Goal: Transaction & Acquisition: Purchase product/service

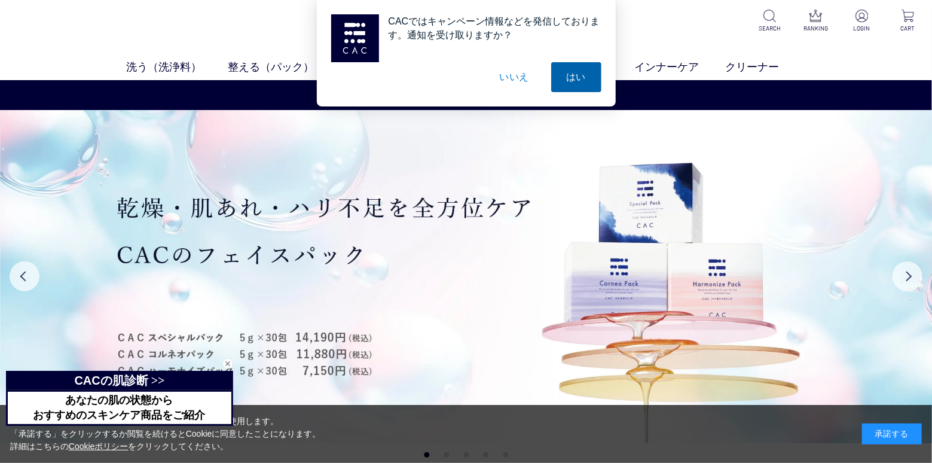
click at [563, 80] on button "はい" at bounding box center [576, 77] width 50 height 30
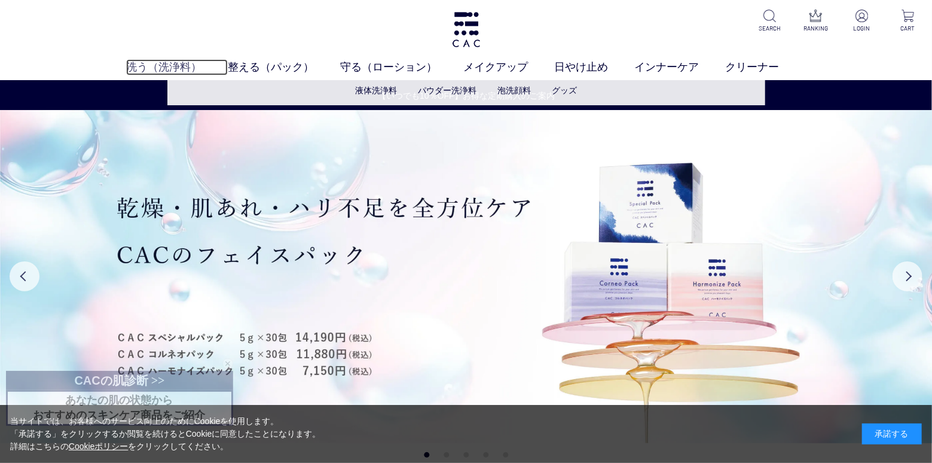
click at [167, 64] on link "洗う（洗浄料）" at bounding box center [177, 67] width 102 height 16
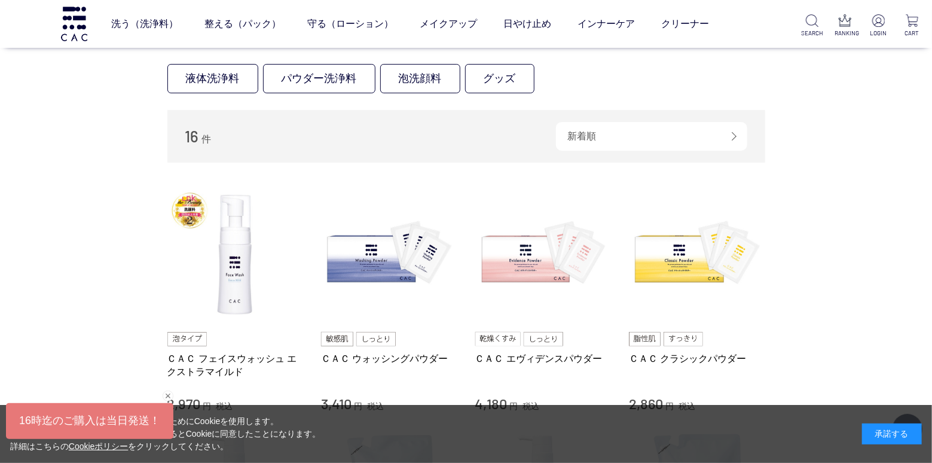
scroll to position [108, 0]
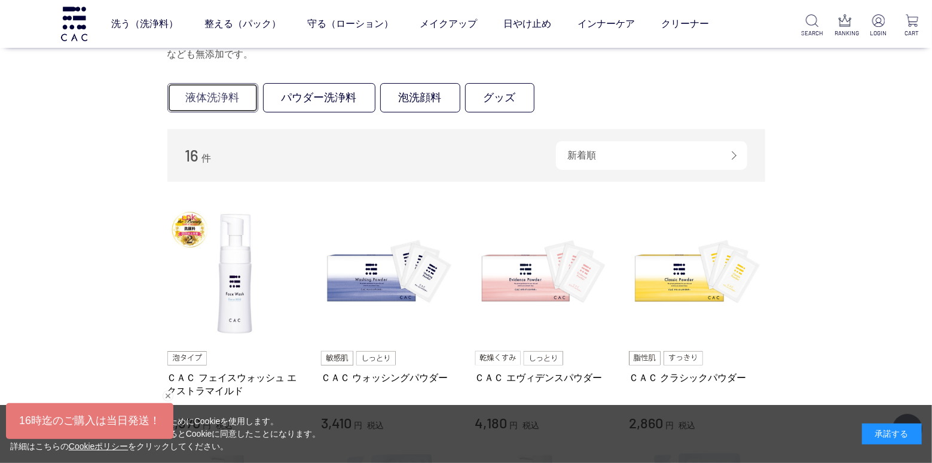
click at [219, 108] on link "液体洗浄料" at bounding box center [212, 97] width 91 height 29
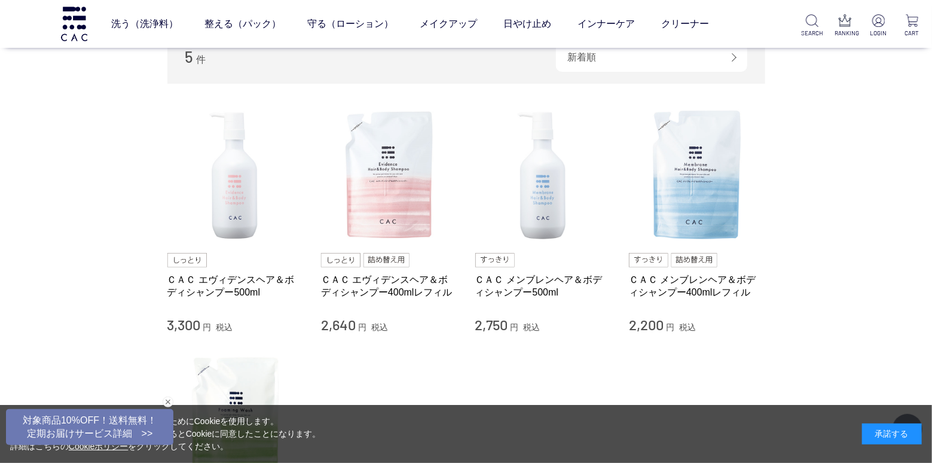
scroll to position [108, 0]
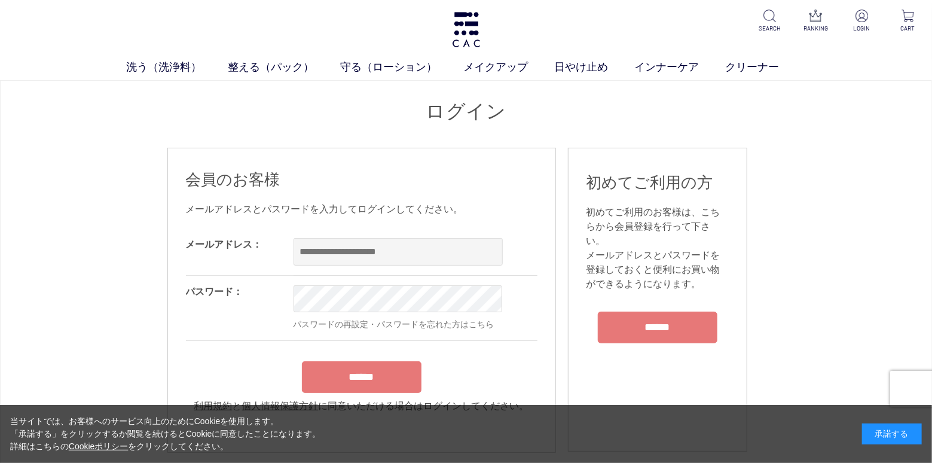
click at [446, 35] on div "洗う（洗浄料） 液体洗浄料 パウダー洗浄料 泡洗顔料 グッズ 整える（パック） フェイスパック ヘアパック 守る（ローション） 保湿化粧水 柔軟化粧水 美容液…" at bounding box center [466, 40] width 932 height 80
click at [469, 30] on img at bounding box center [466, 29] width 31 height 35
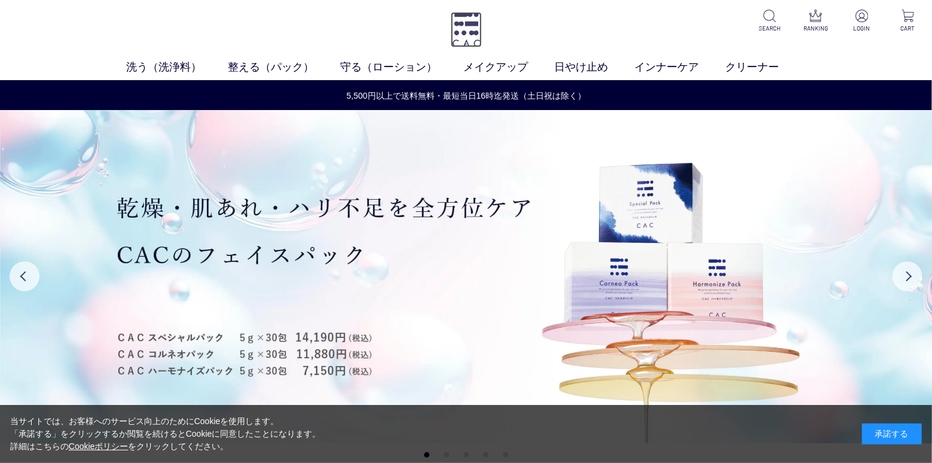
click at [458, 26] on img at bounding box center [466, 29] width 31 height 35
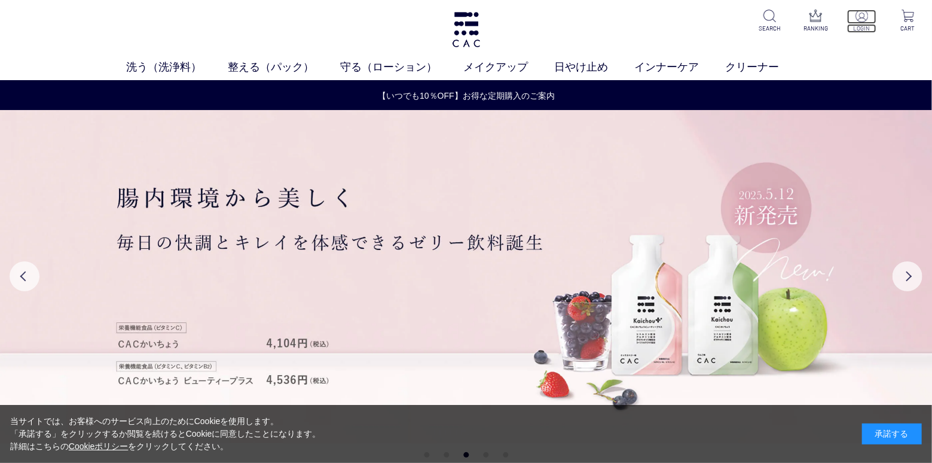
click at [864, 26] on p "LOGIN" at bounding box center [861, 28] width 29 height 9
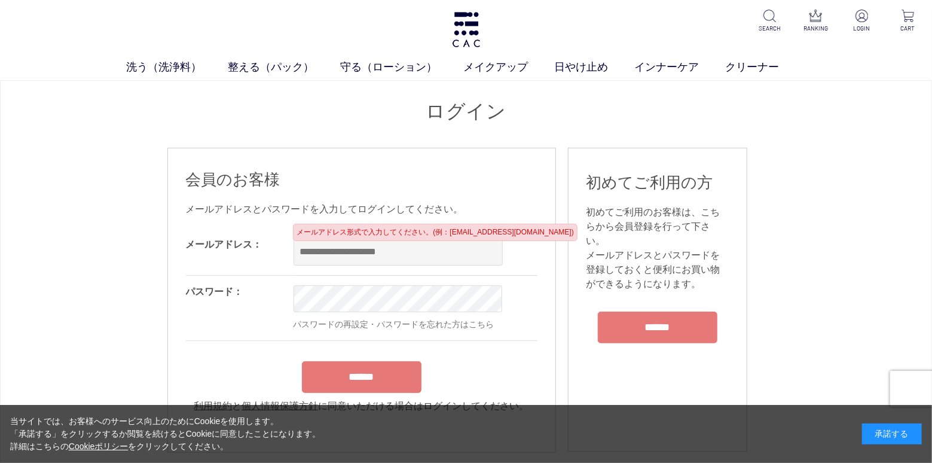
click at [362, 259] on input "email" at bounding box center [397, 251] width 209 height 27
type input "**********"
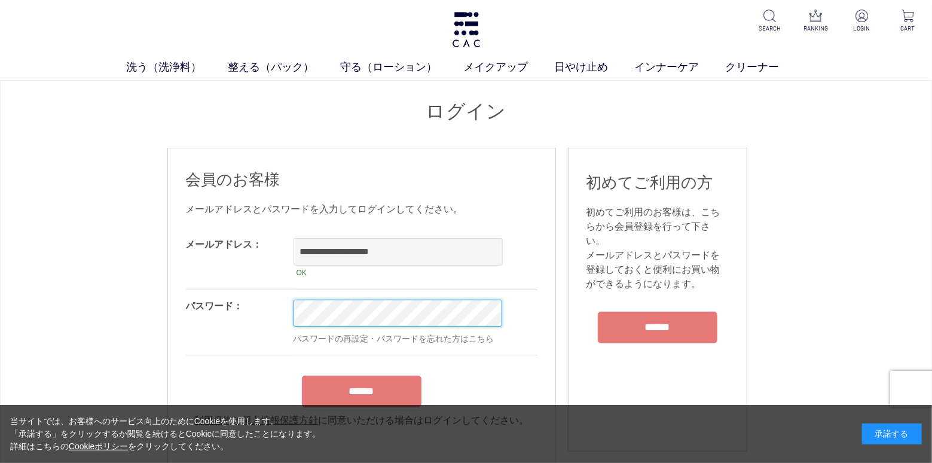
scroll to position [54, 0]
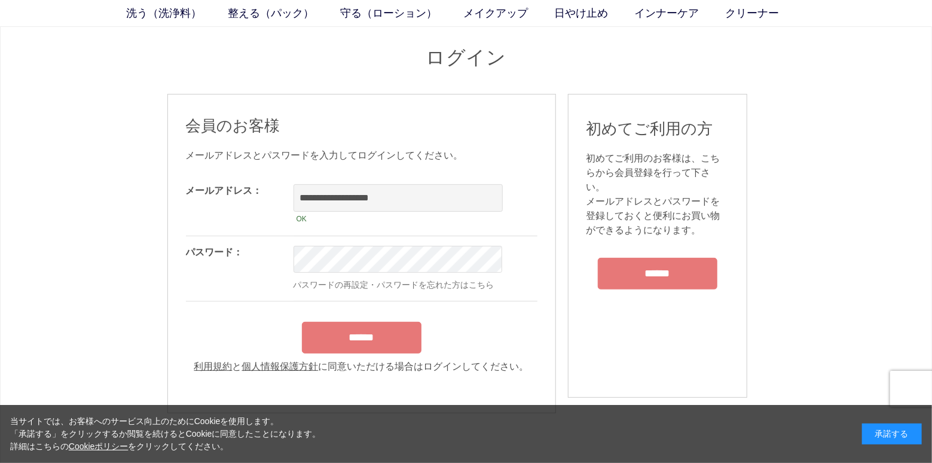
click at [353, 353] on input "******" at bounding box center [362, 338] width 120 height 32
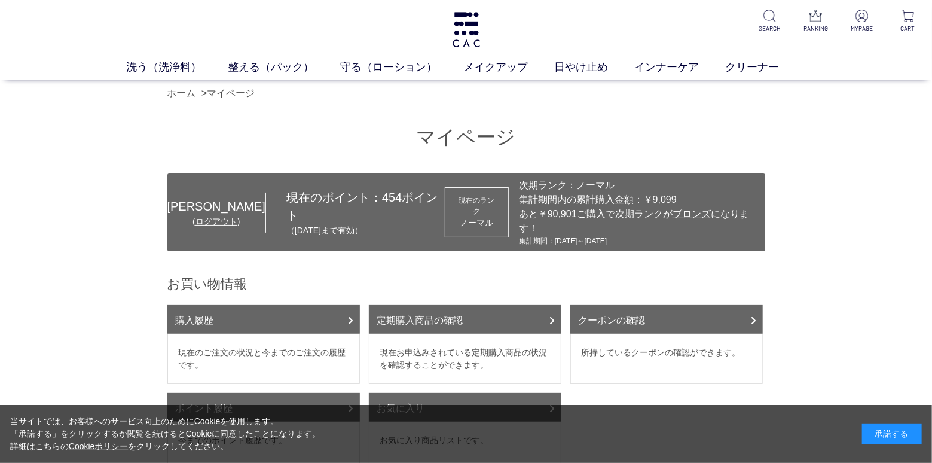
scroll to position [54, 0]
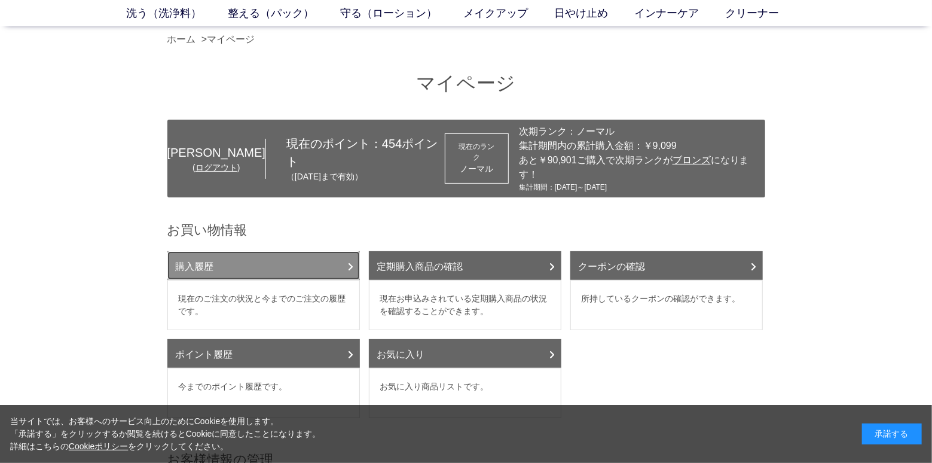
click at [289, 280] on link "購入履歴" at bounding box center [263, 265] width 192 height 29
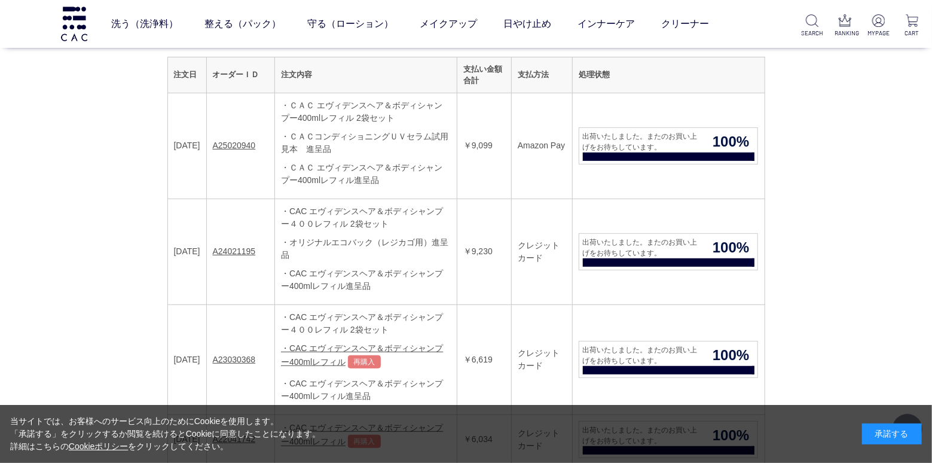
scroll to position [163, 0]
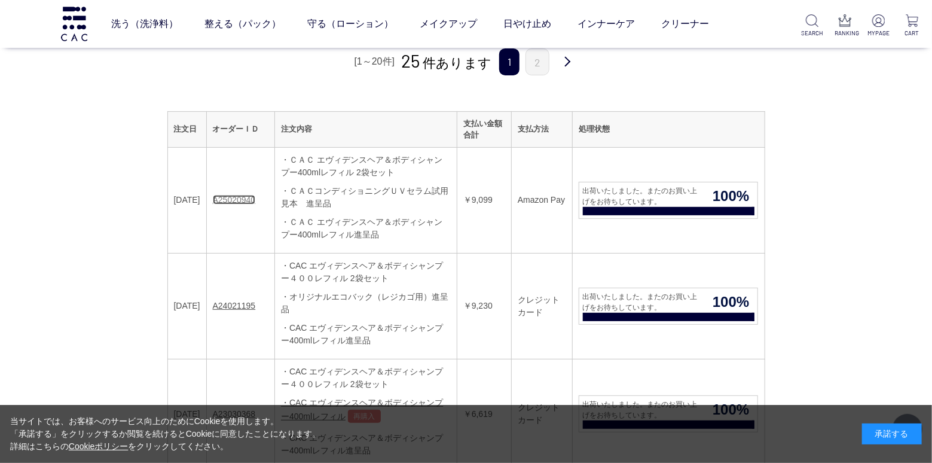
click at [241, 204] on link "A25020940" at bounding box center [234, 200] width 43 height 10
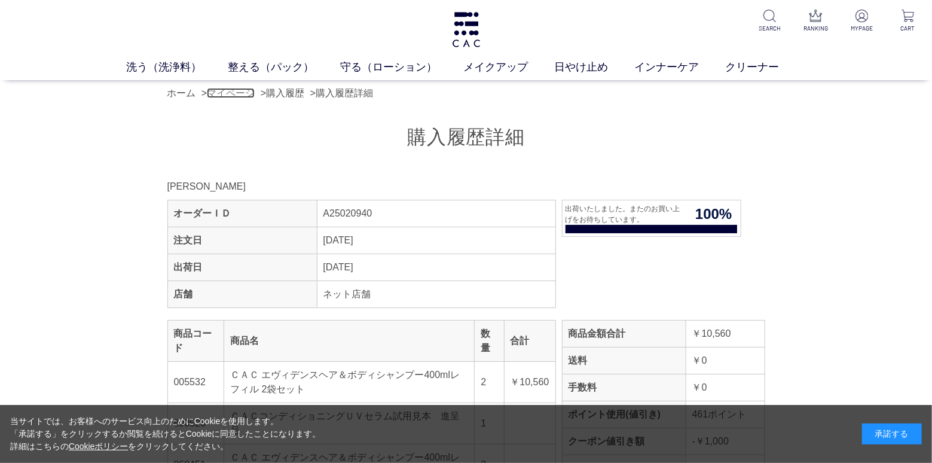
click at [255, 98] on link "マイページ" at bounding box center [231, 93] width 48 height 10
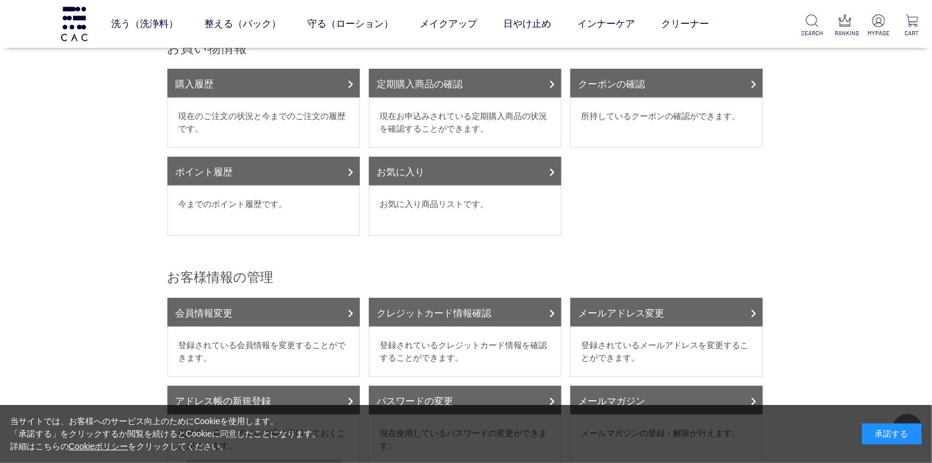
scroll to position [163, 0]
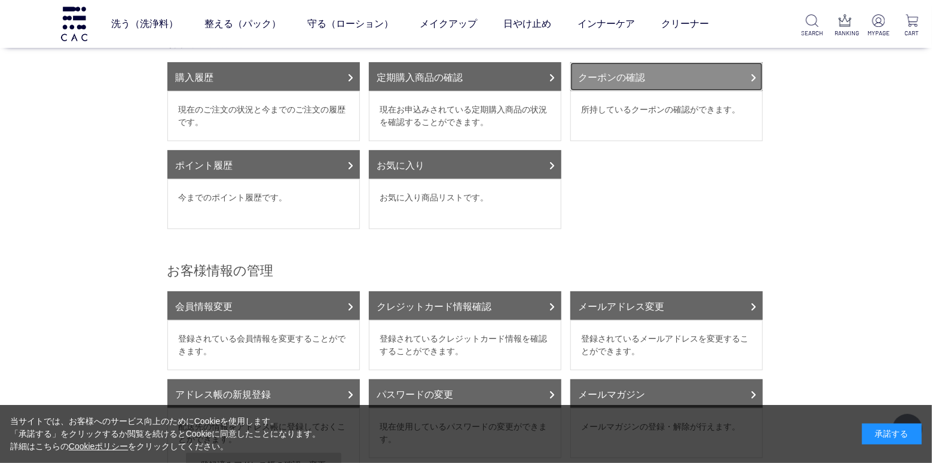
click at [608, 91] on link "クーポンの確認" at bounding box center [666, 76] width 192 height 29
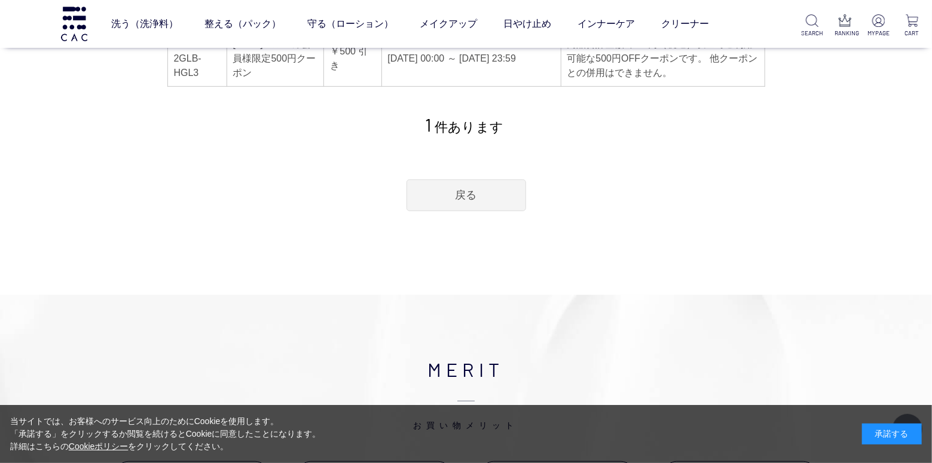
scroll to position [217, 0]
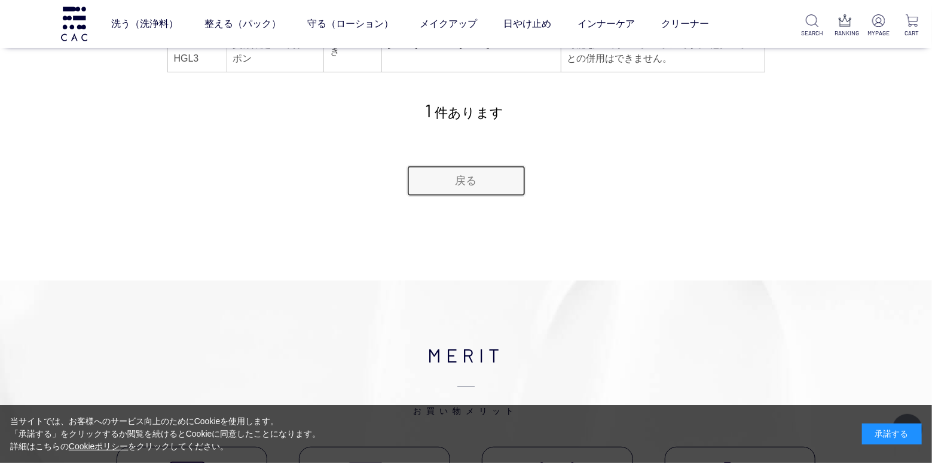
click at [439, 197] on link "戻る" at bounding box center [466, 181] width 120 height 32
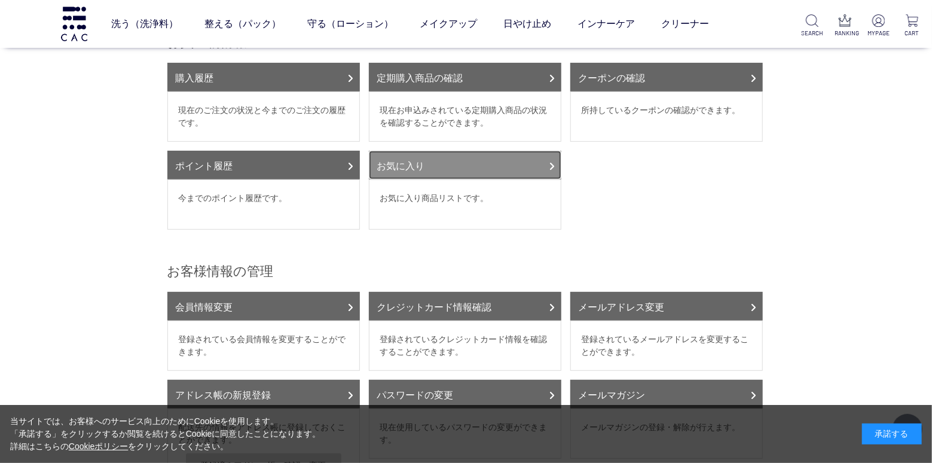
click at [403, 179] on link "お気に入り" at bounding box center [465, 165] width 192 height 29
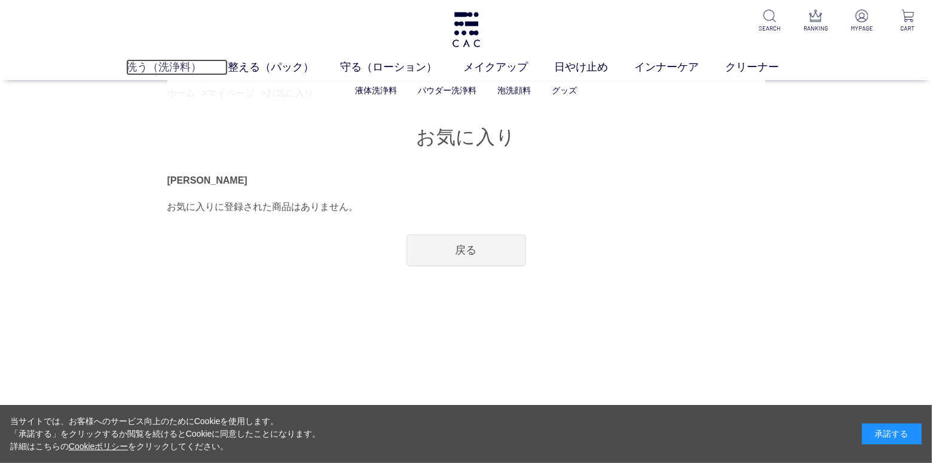
click at [170, 69] on link "洗う（洗浄料）" at bounding box center [177, 67] width 102 height 16
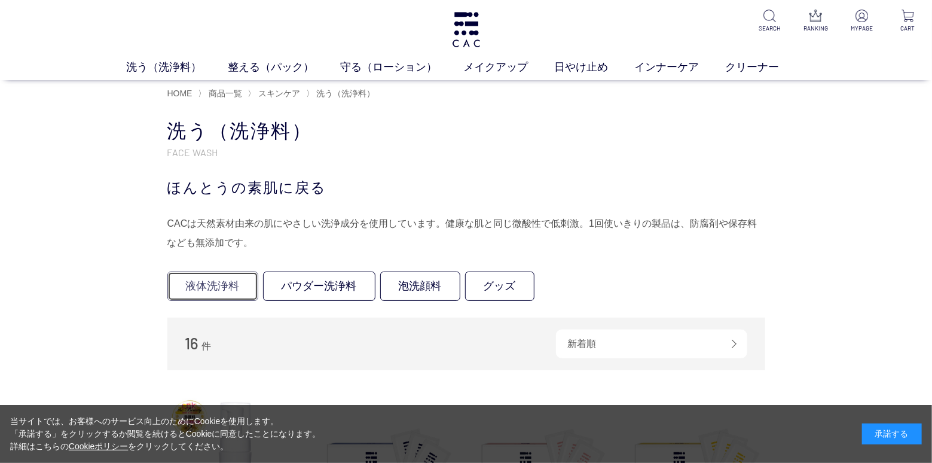
click at [240, 294] on link "液体洗浄料" at bounding box center [212, 285] width 91 height 29
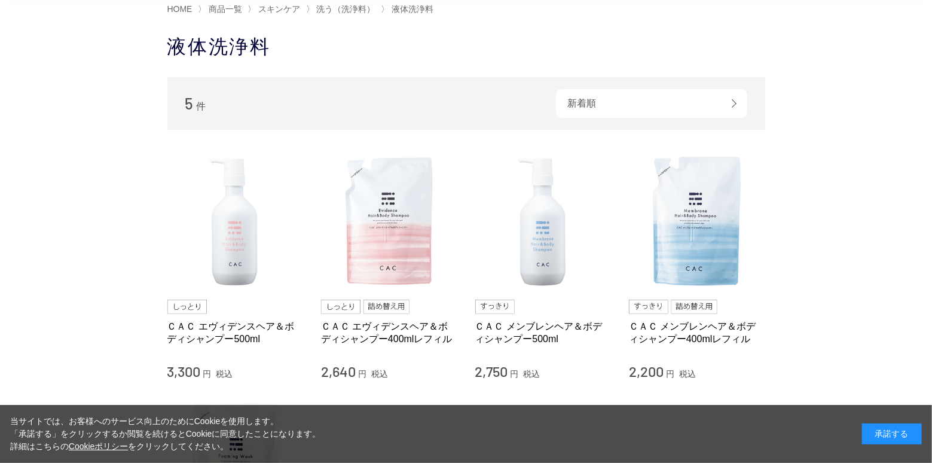
scroll to position [108, 0]
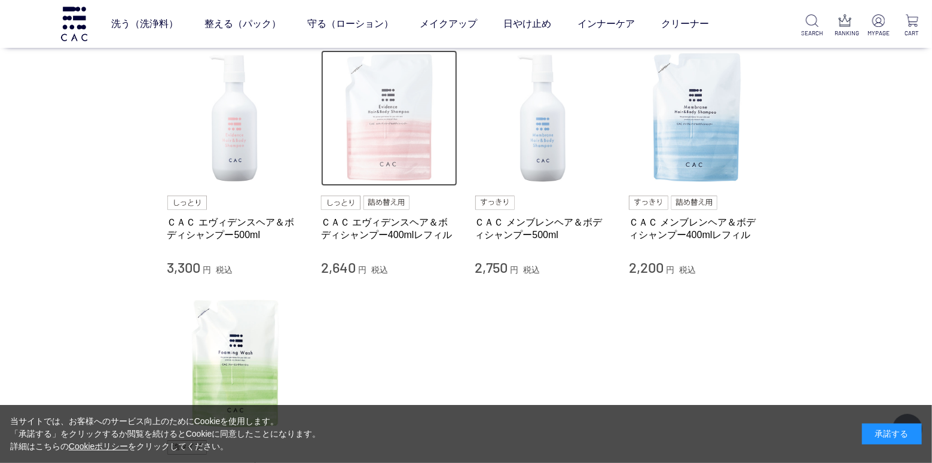
click at [374, 158] on img at bounding box center [389, 118] width 136 height 136
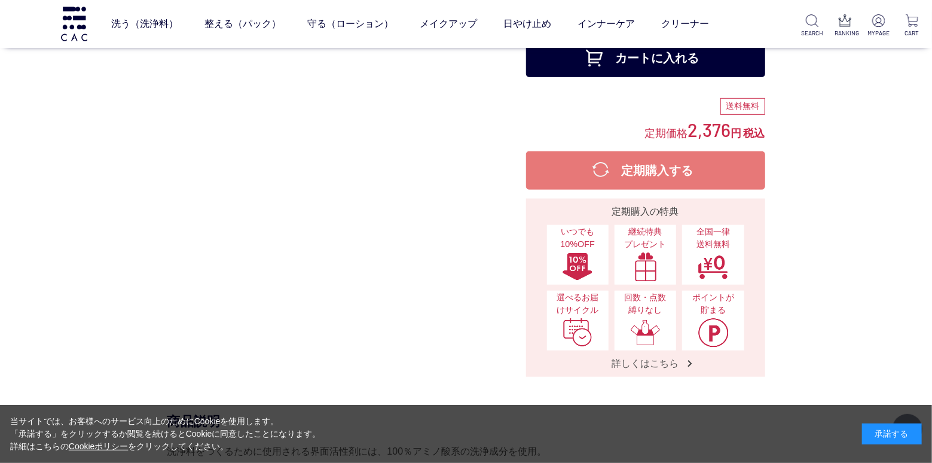
scroll to position [163, 0]
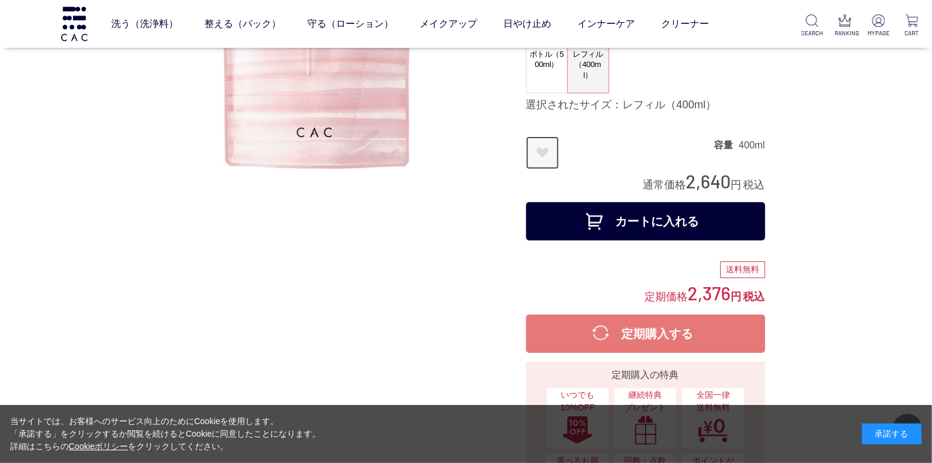
click at [538, 156] on link "お気に入りに登録する" at bounding box center [542, 152] width 33 height 33
click at [614, 233] on button "カートに入れる" at bounding box center [645, 221] width 239 height 38
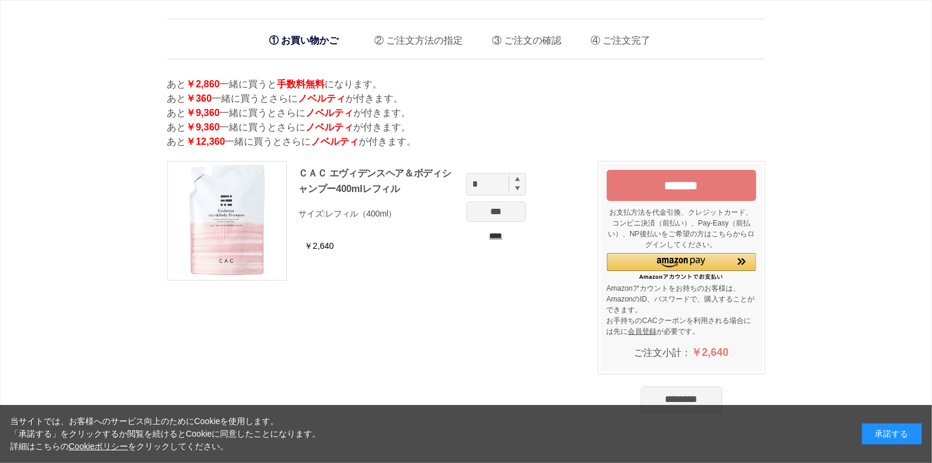
click at [516, 181] on img at bounding box center [517, 178] width 5 height 5
type input "*"
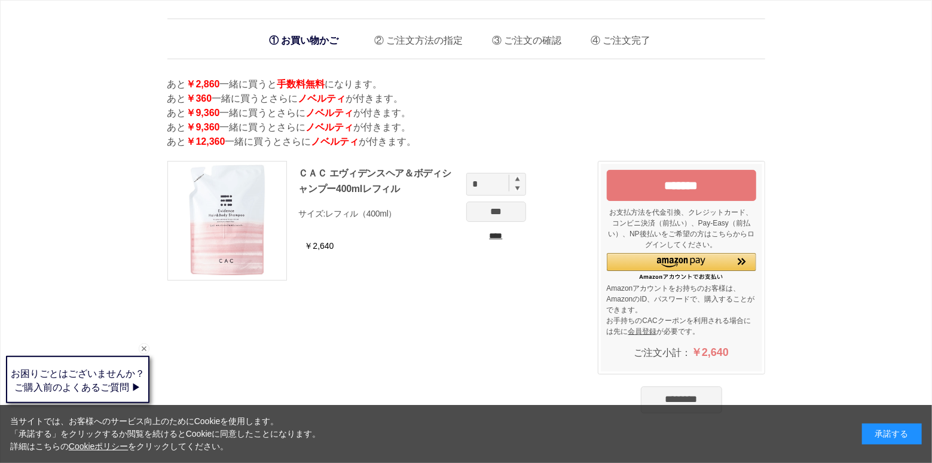
click at [497, 222] on input "***" at bounding box center [496, 211] width 60 height 20
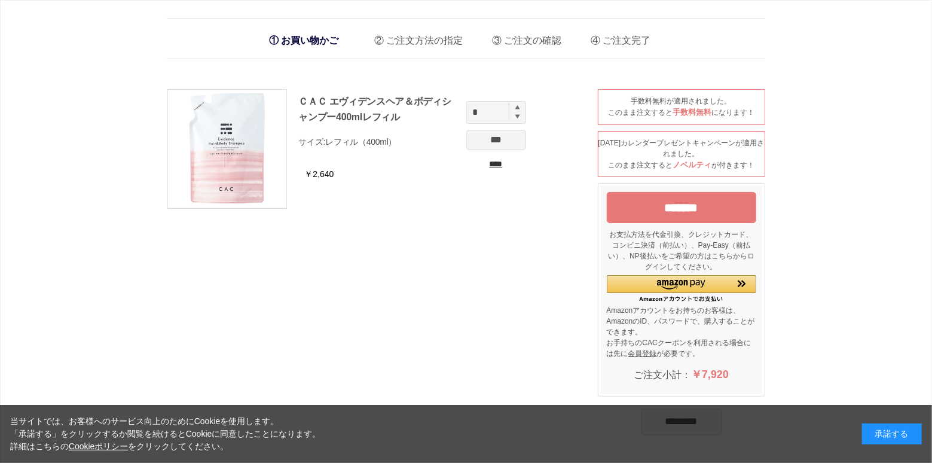
click at [504, 143] on input "***" at bounding box center [496, 140] width 60 height 20
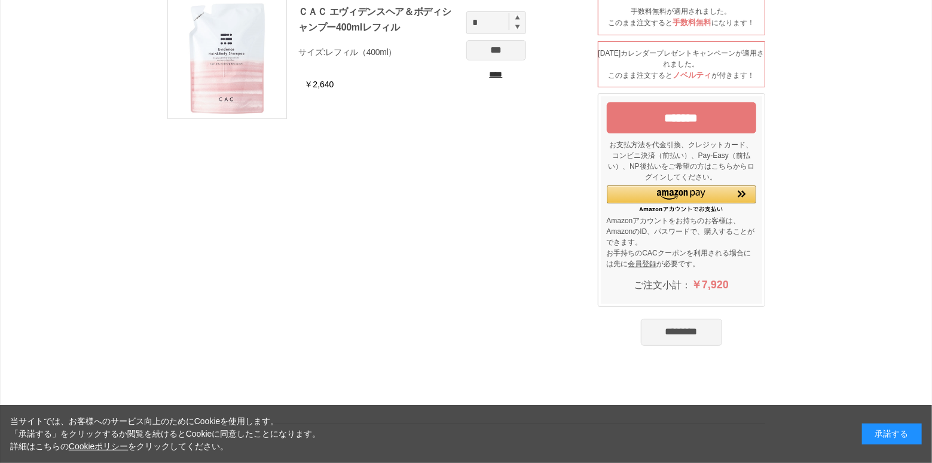
scroll to position [108, 0]
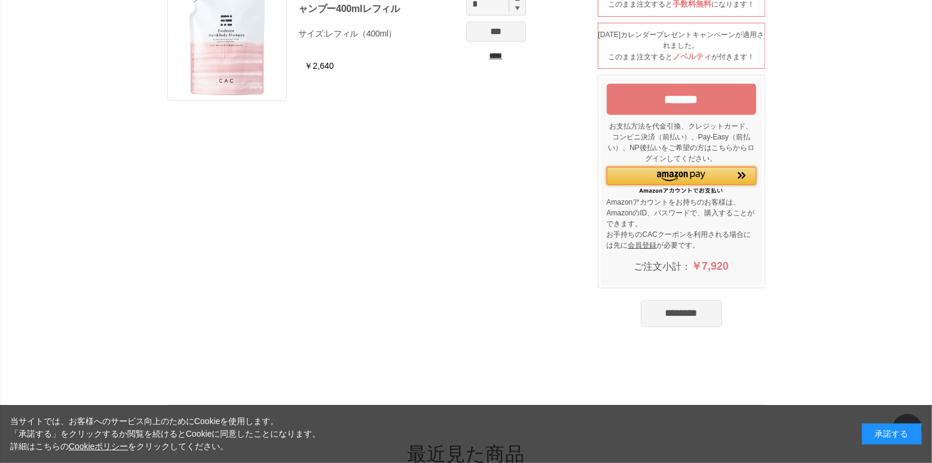
click at [684, 177] on img "Amazon Pay - Amazonアカウントをお使いください" at bounding box center [681, 177] width 48 height 10
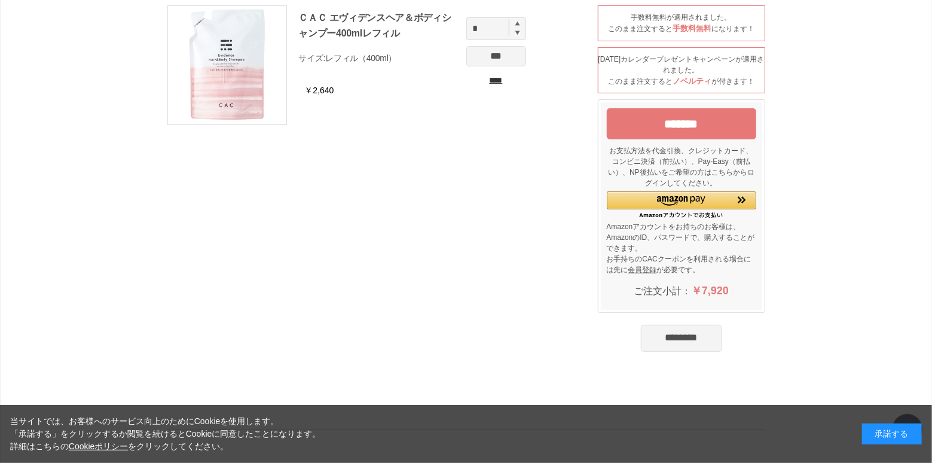
click at [636, 133] on input "*******" at bounding box center [681, 123] width 149 height 31
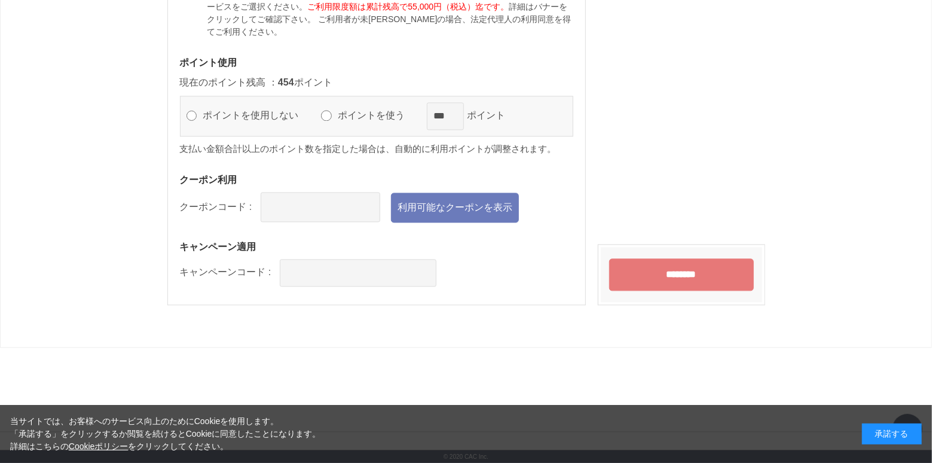
scroll to position [1352, 0]
click at [467, 207] on link "利用可能なクーポンを表示" at bounding box center [455, 207] width 128 height 30
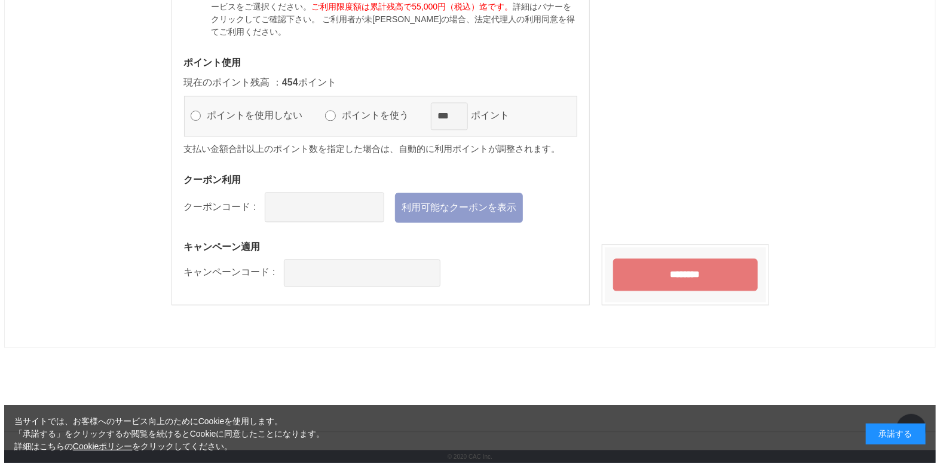
scroll to position [0, 0]
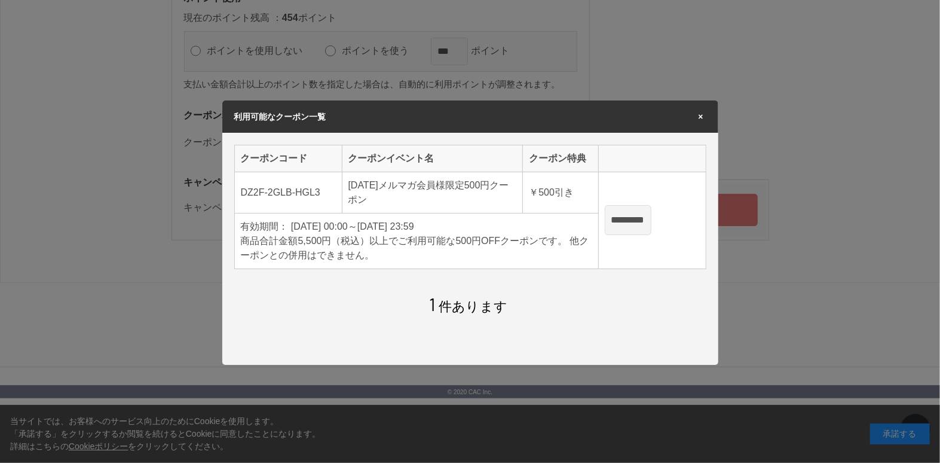
click at [646, 224] on input "*********" at bounding box center [628, 220] width 47 height 30
type input "**********"
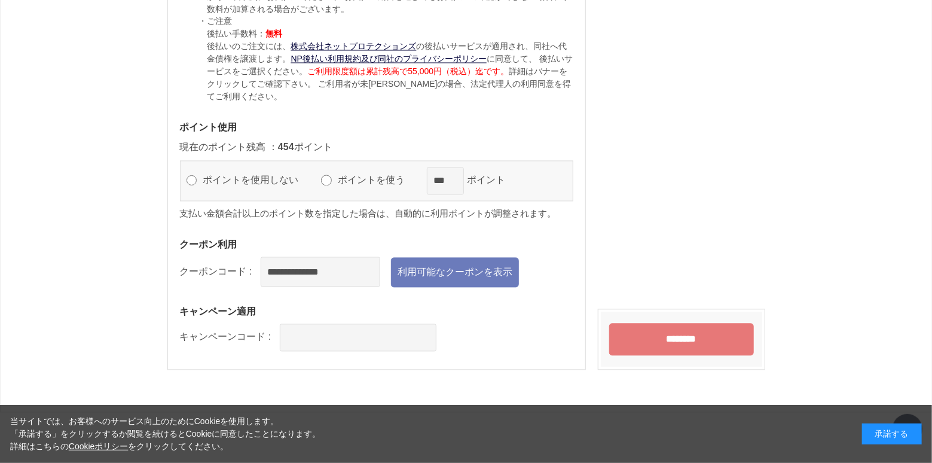
scroll to position [1243, 0]
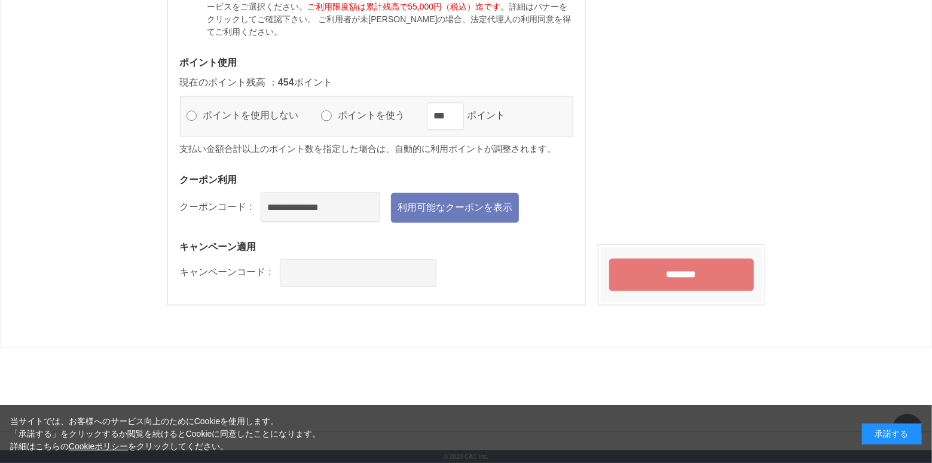
scroll to position [1352, 0]
click at [641, 278] on input "********" at bounding box center [681, 274] width 145 height 32
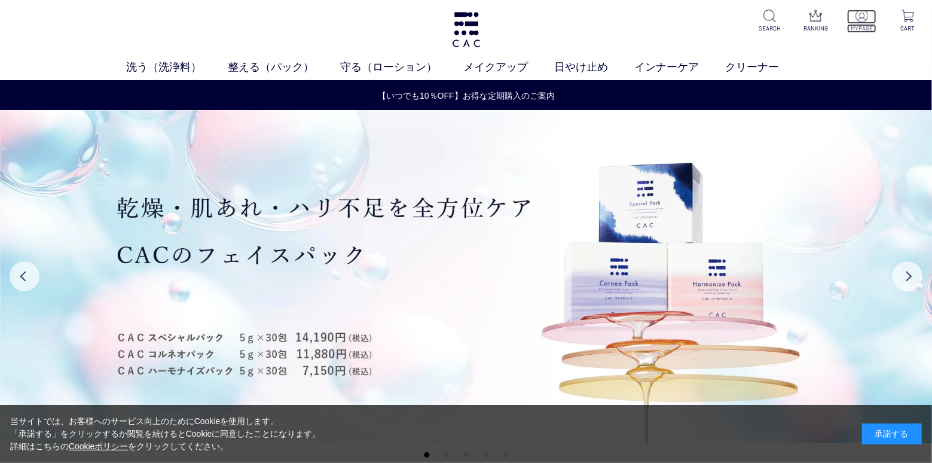
click at [861, 26] on p "MYPAGE" at bounding box center [861, 28] width 29 height 9
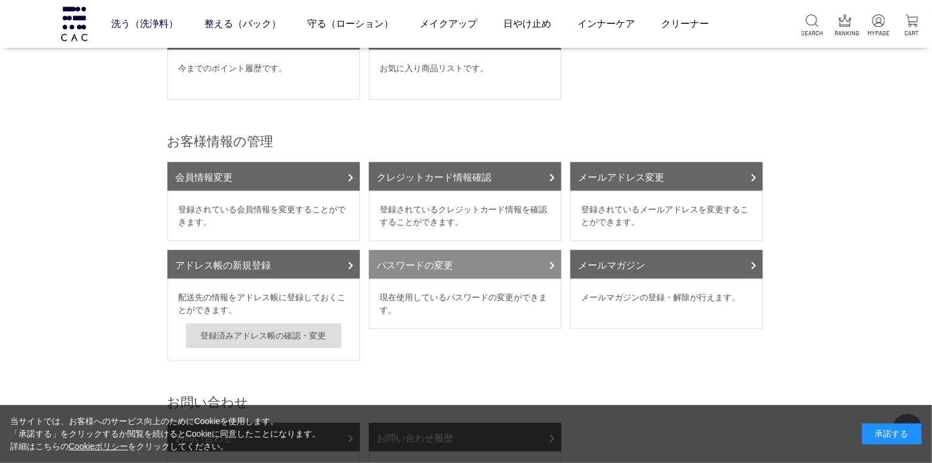
scroll to position [326, 0]
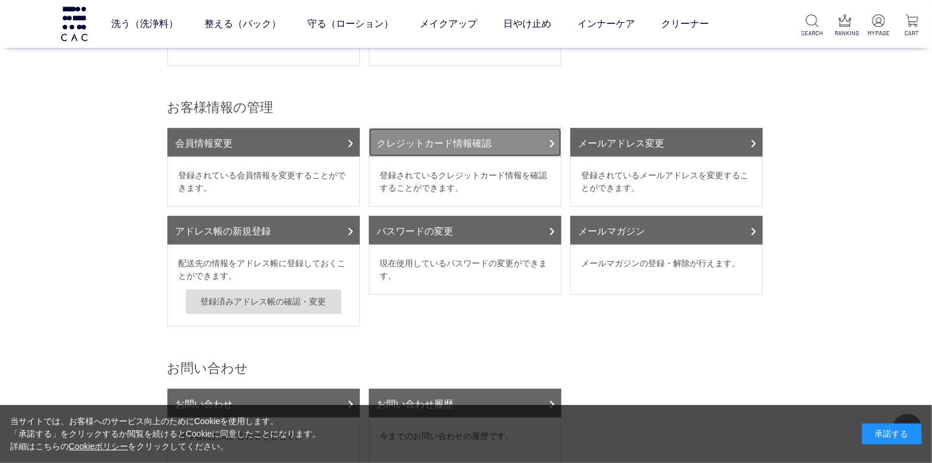
click at [466, 157] on link "クレジットカード情報確認" at bounding box center [465, 142] width 192 height 29
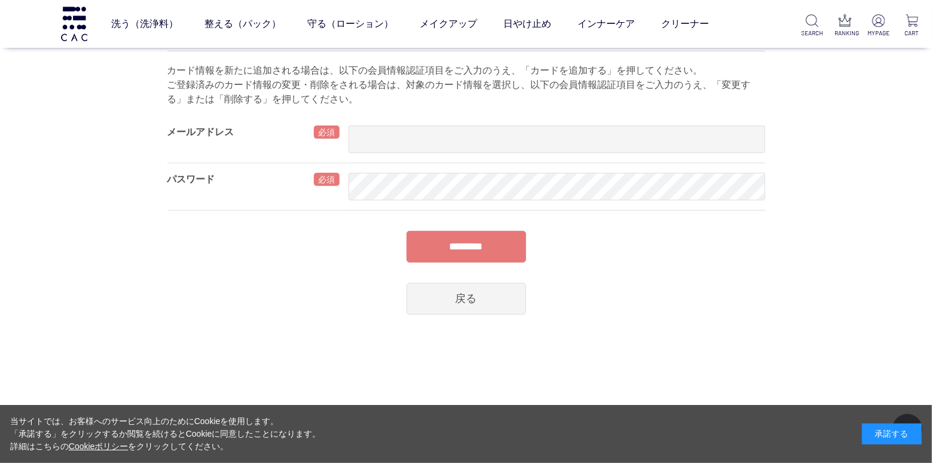
scroll to position [217, 0]
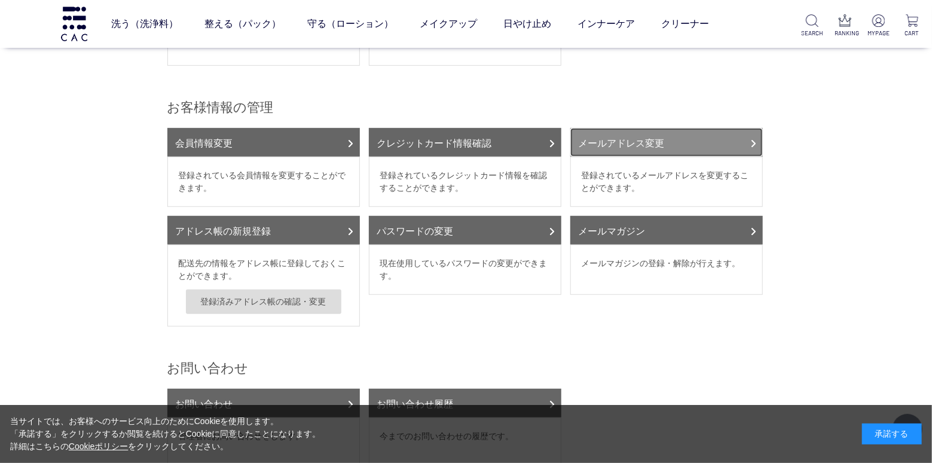
click at [674, 157] on link "メールアドレス変更" at bounding box center [666, 142] width 192 height 29
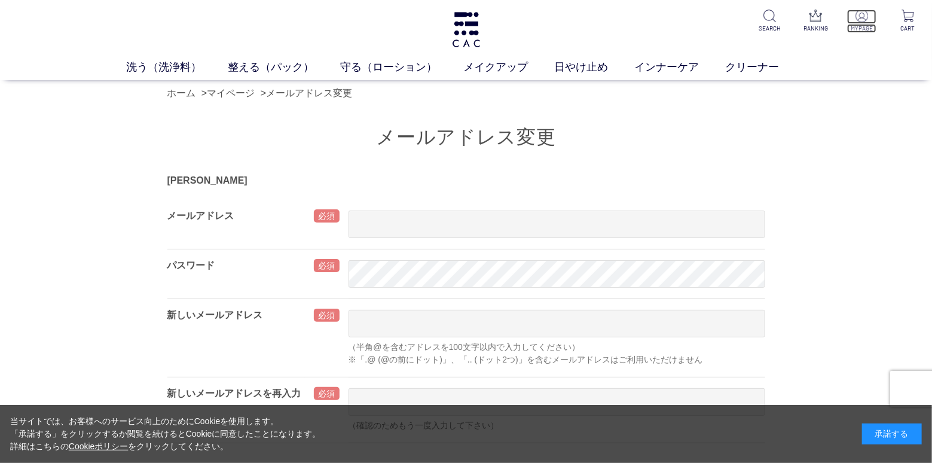
click at [858, 18] on img at bounding box center [861, 16] width 13 height 13
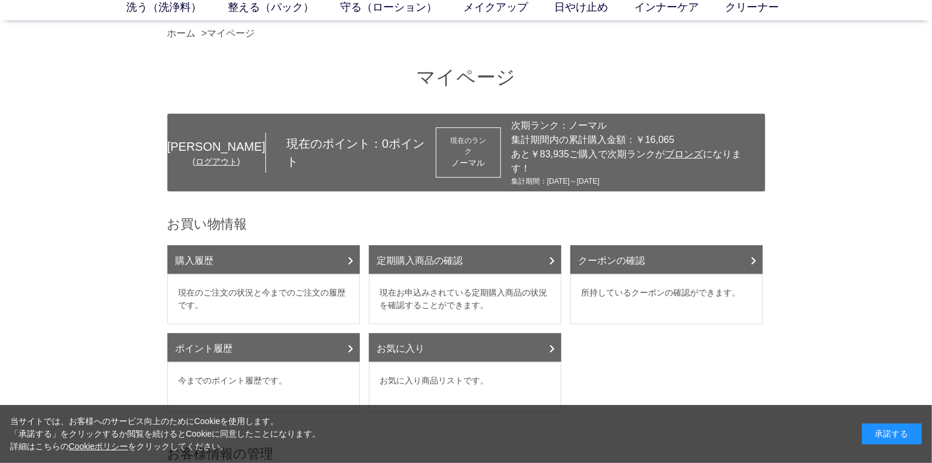
scroll to position [54, 0]
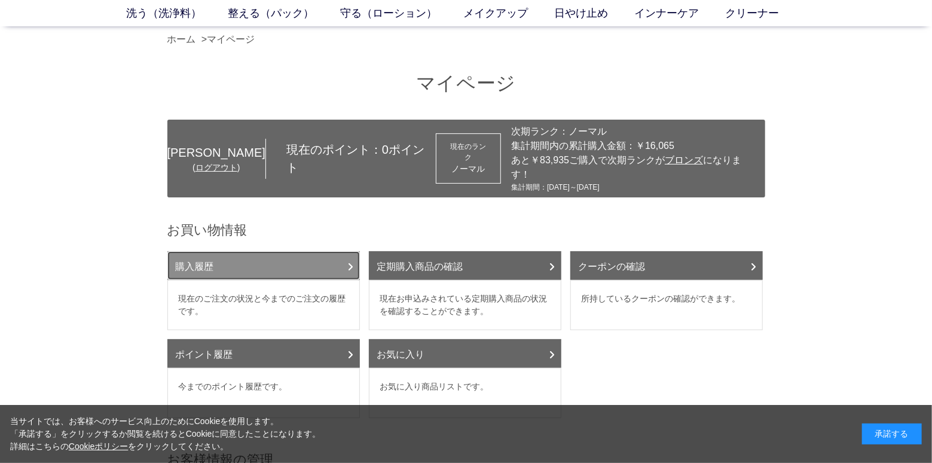
click at [210, 280] on link "購入履歴" at bounding box center [263, 265] width 192 height 29
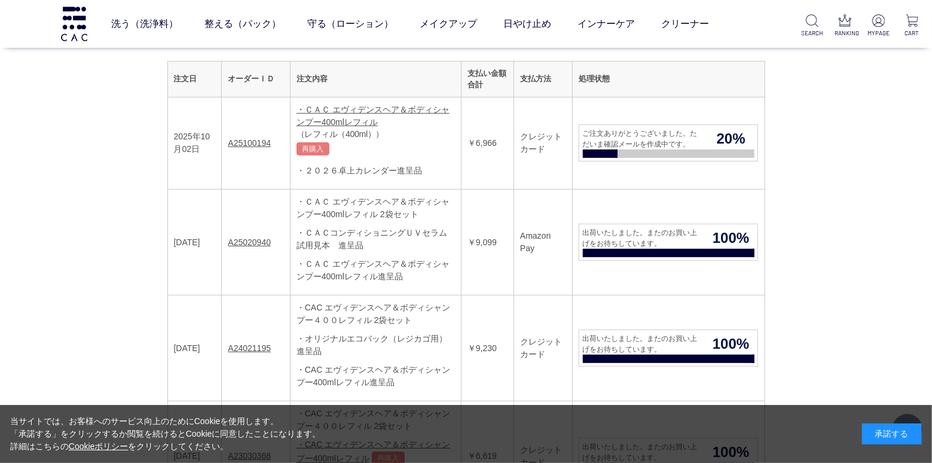
scroll to position [217, 0]
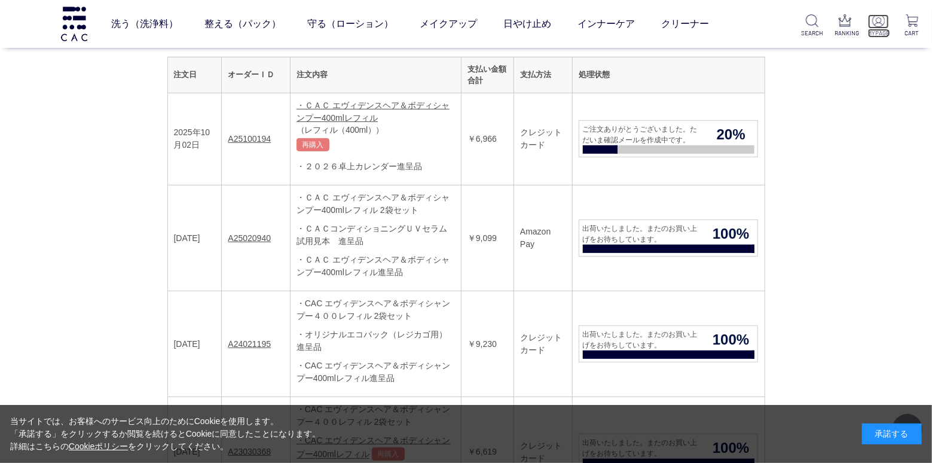
click at [876, 26] on img at bounding box center [878, 20] width 13 height 13
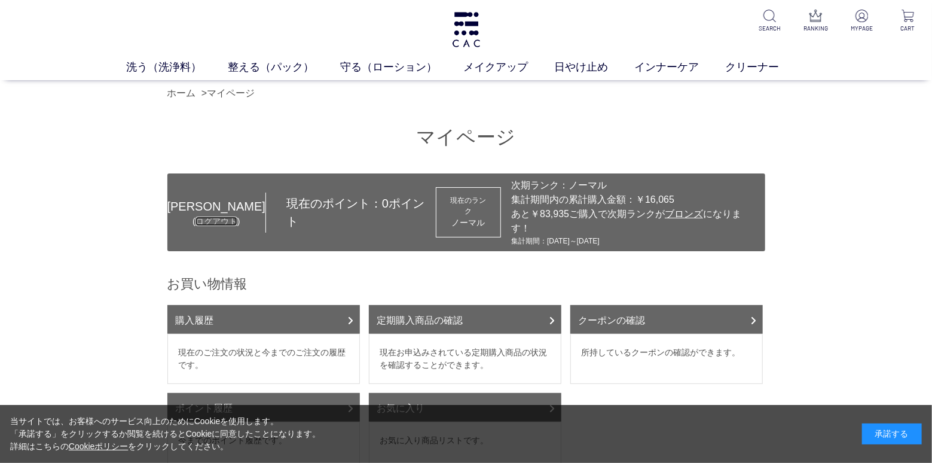
click at [200, 226] on link "ログアウト" at bounding box center [216, 221] width 42 height 10
